Goal: Navigation & Orientation: Go to known website

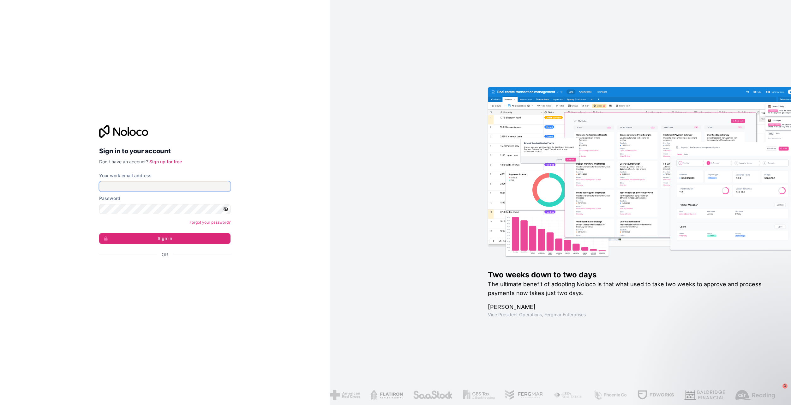
drag, startPoint x: 111, startPoint y: 183, endPoint x: 121, endPoint y: 186, distance: 10.4
click at [111, 183] on input "Your work email address" at bounding box center [164, 186] width 131 height 10
type input "**********"
click at [156, 236] on button "Sign in" at bounding box center [164, 238] width 131 height 11
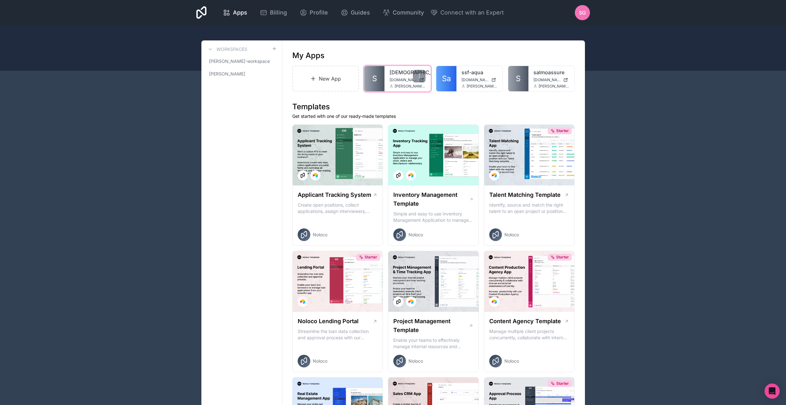
click at [394, 68] on div "[DEMOGRAPHIC_DATA] [DOMAIN_NAME] [PERSON_NAME][DOMAIN_NAME][EMAIL_ADDRESS][PERS…" at bounding box center [407, 78] width 46 height 25
click at [400, 74] on link "[DEMOGRAPHIC_DATA]" at bounding box center [407, 72] width 36 height 8
